Goal: Task Accomplishment & Management: Complete application form

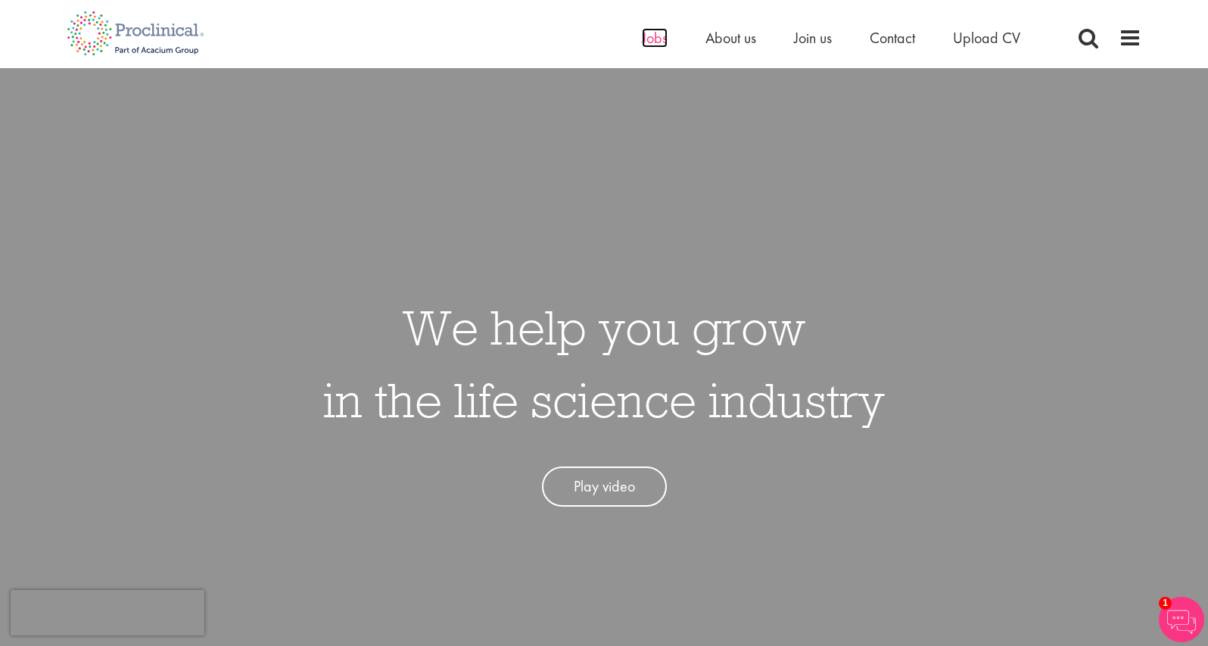
click at [655, 40] on span "Jobs" at bounding box center [655, 38] width 26 height 20
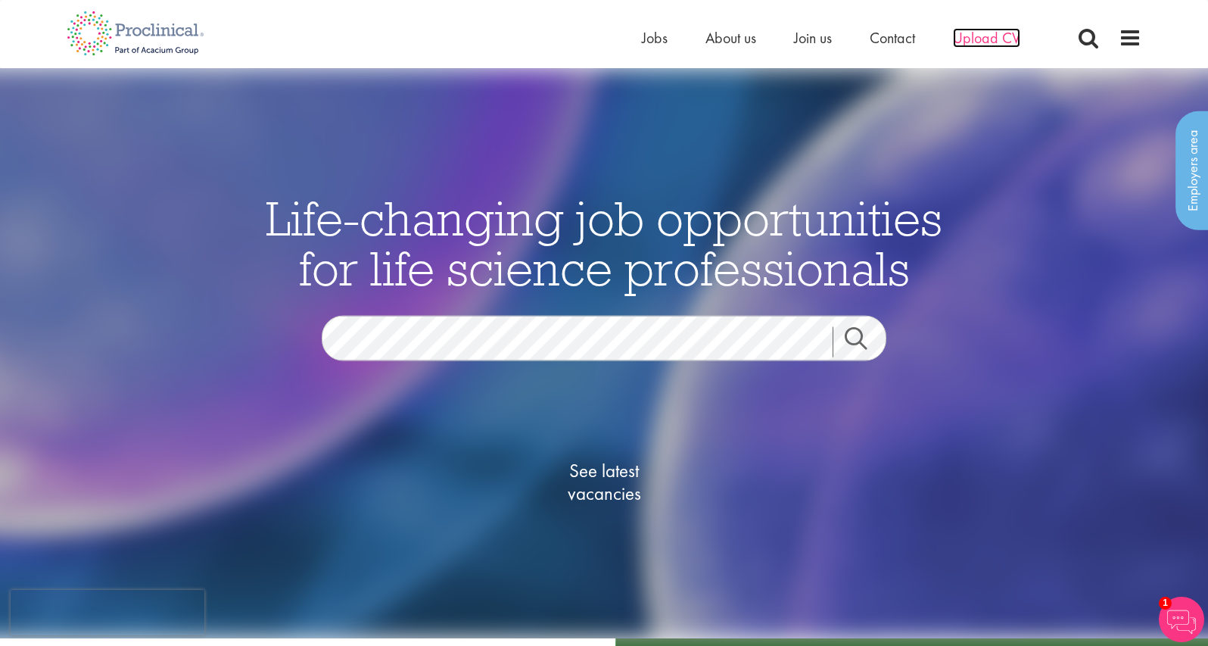
click at [968, 41] on span "Upload CV" at bounding box center [986, 38] width 67 height 20
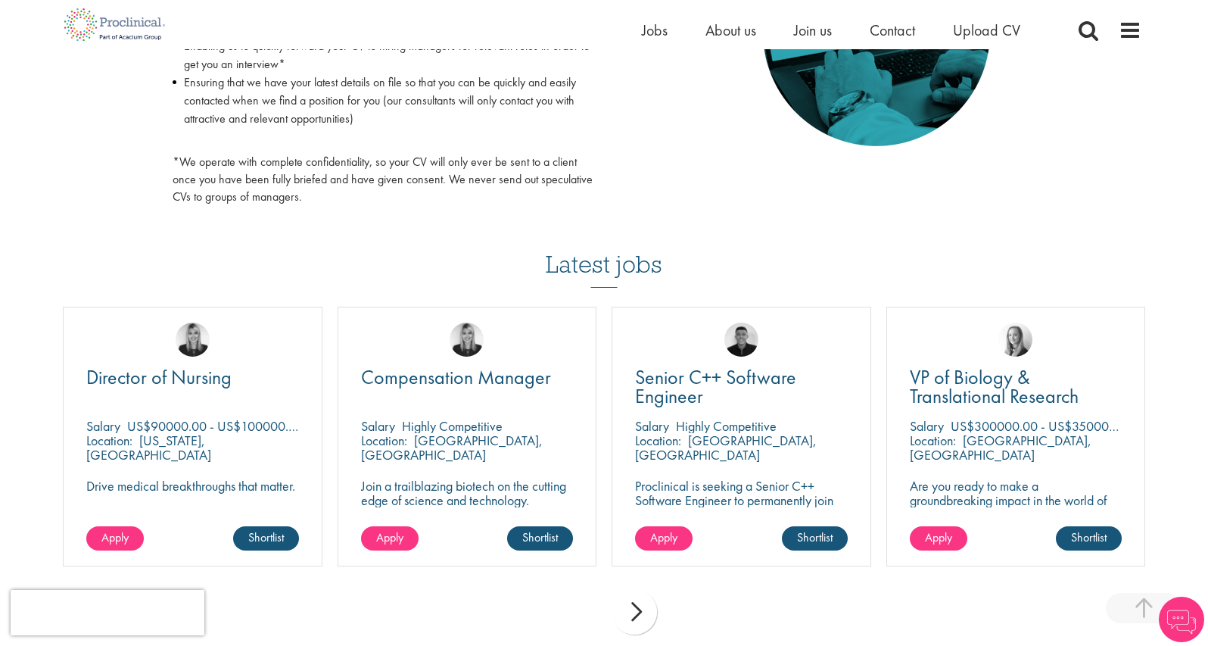
scroll to position [859, 0]
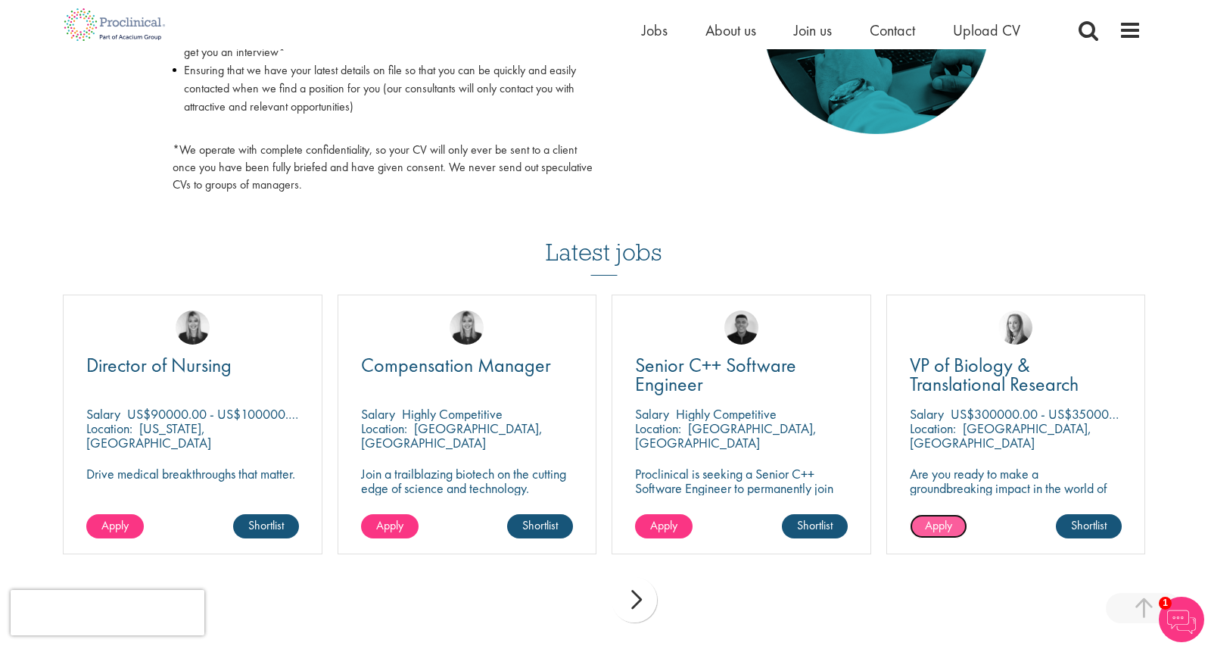
click at [932, 525] on span "Apply" at bounding box center [938, 525] width 27 height 16
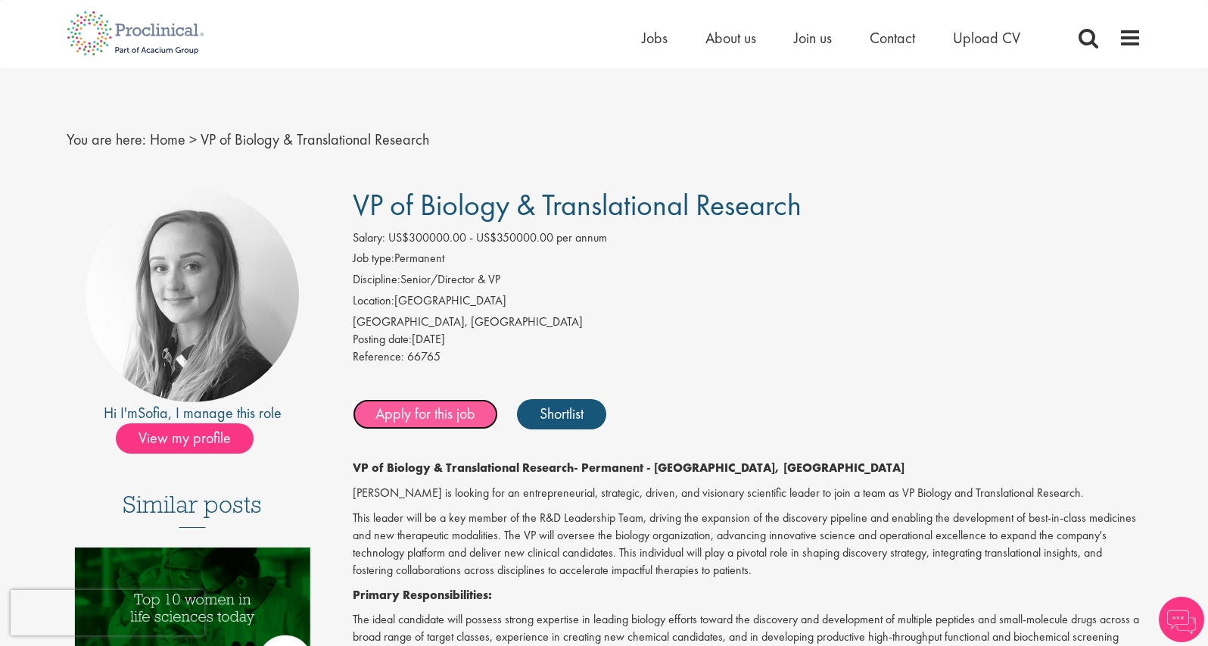
click at [448, 414] on link "Apply for this job" at bounding box center [425, 414] width 145 height 30
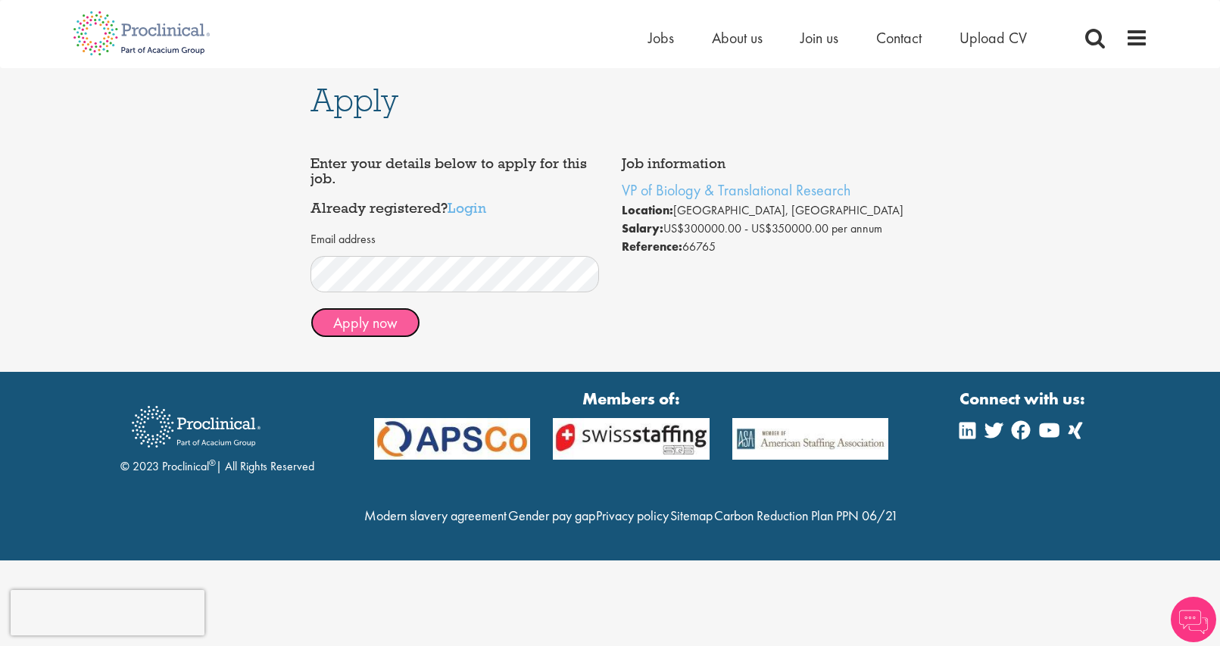
click at [389, 326] on button "Apply now" at bounding box center [365, 322] width 110 height 30
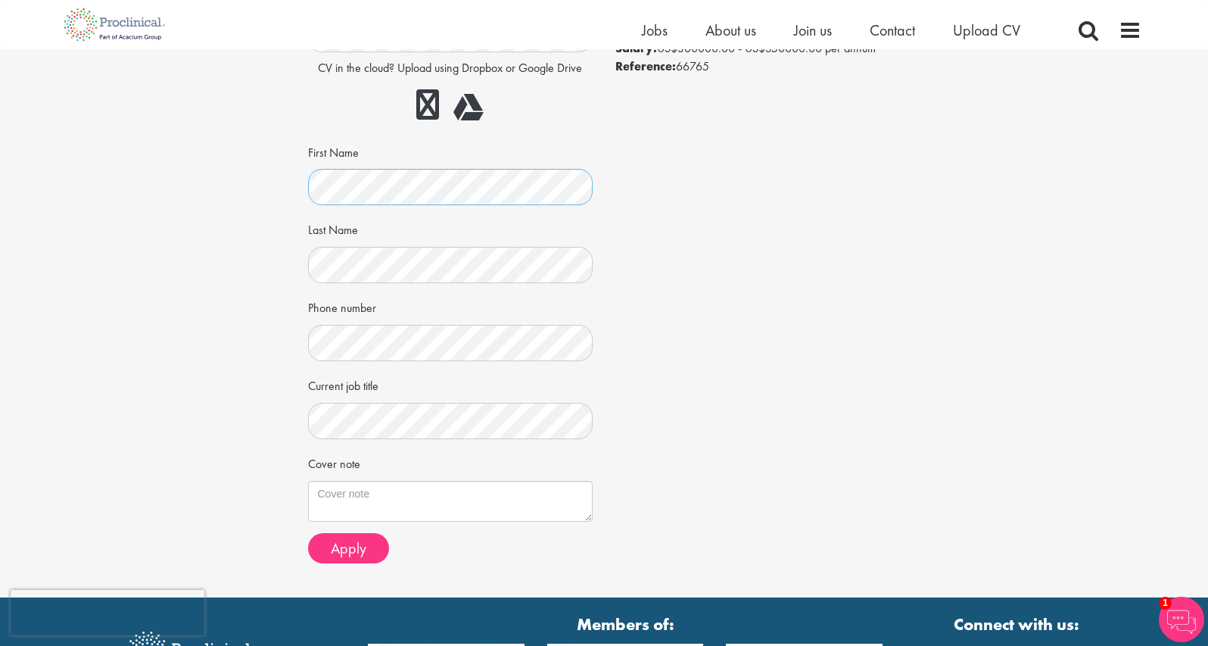
scroll to position [211, 0]
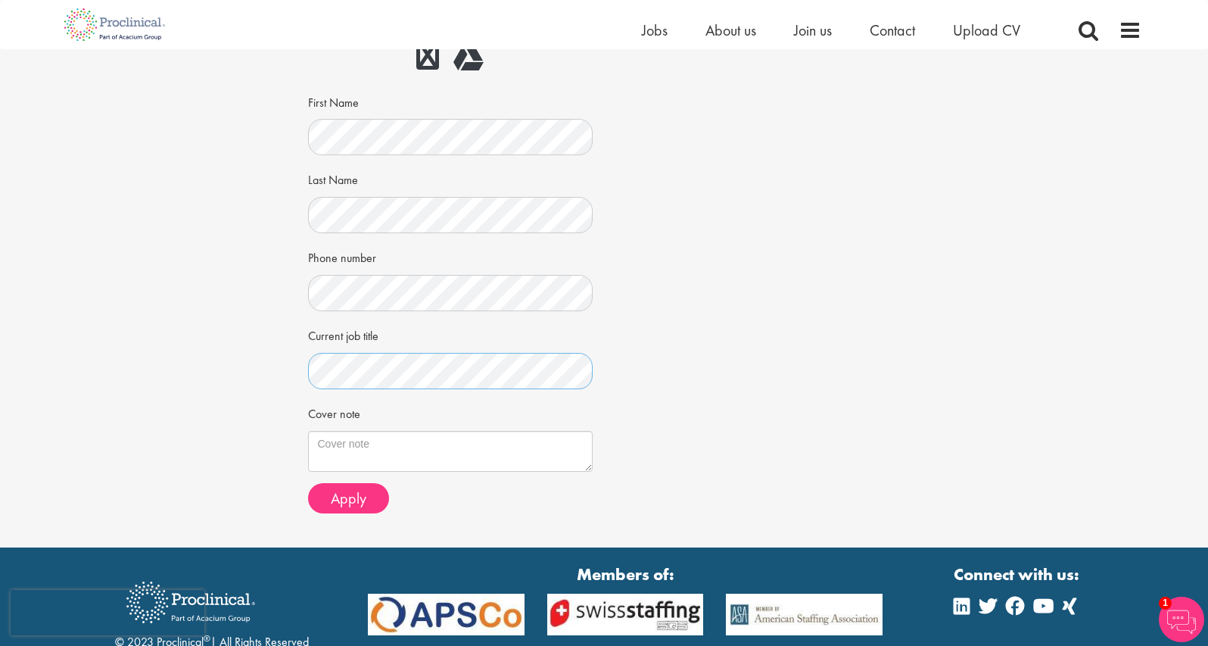
click at [285, 371] on div "Apply Job information VP of Biology & Translational Research Location: [GEOGRAP…" at bounding box center [604, 192] width 1231 height 709
click at [351, 497] on span "Apply" at bounding box center [349, 498] width 36 height 20
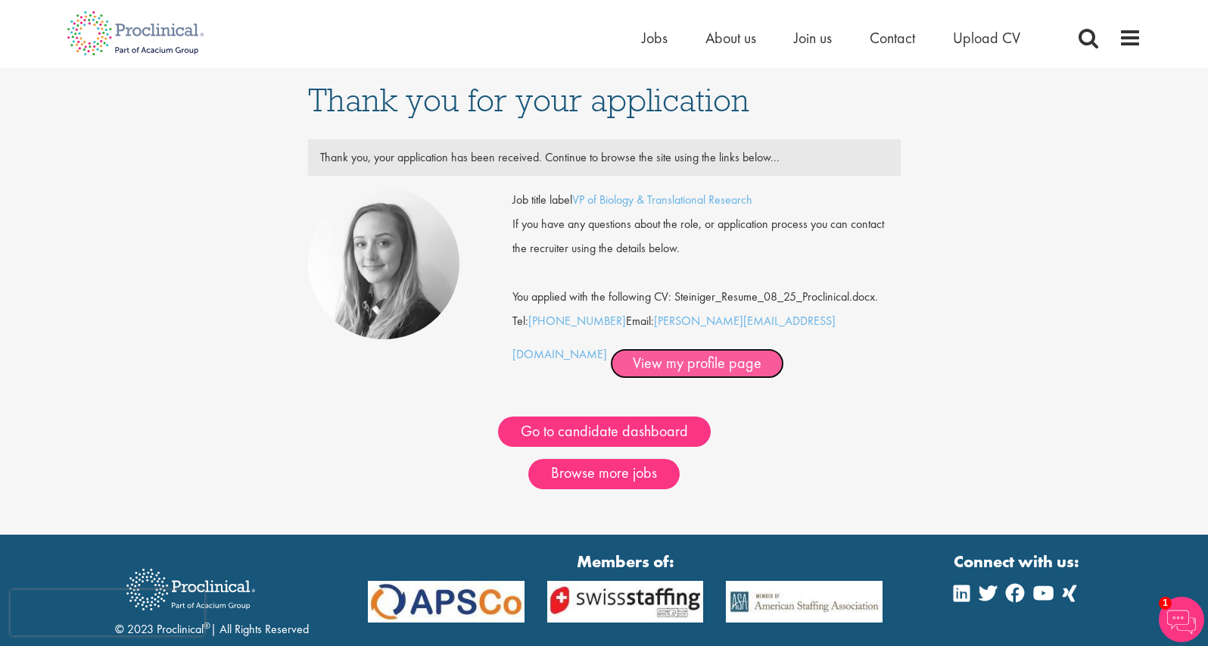
click at [610, 363] on link "View my profile page" at bounding box center [697, 363] width 174 height 30
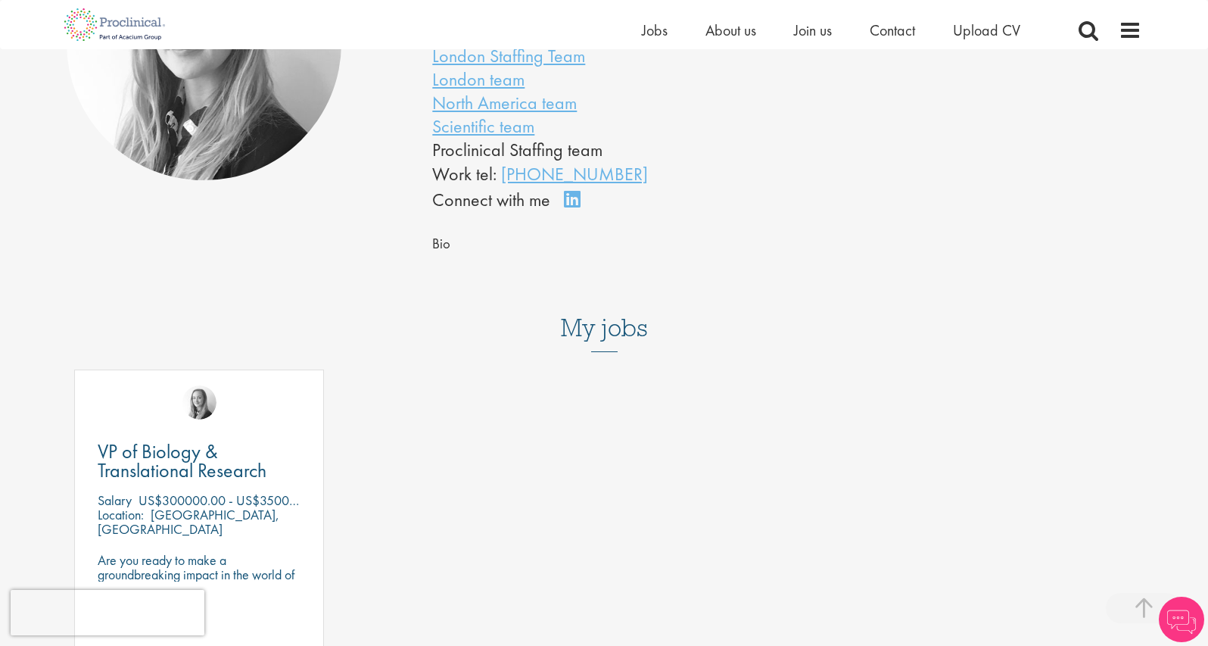
scroll to position [280, 0]
